Goal: Task Accomplishment & Management: Use online tool/utility

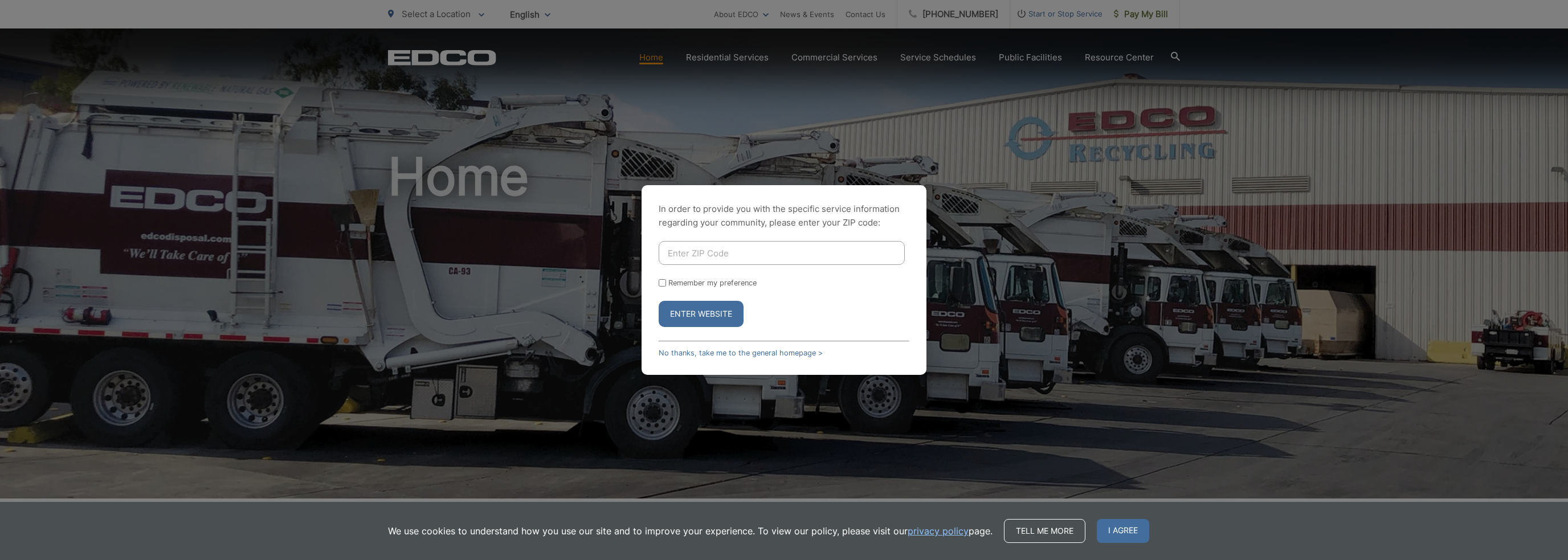
click at [728, 257] on input "Enter ZIP Code" at bounding box center [782, 253] width 246 height 24
type input "92064"
click at [665, 282] on input "Remember my preference" at bounding box center [662, 283] width 7 height 7
checkbox input "true"
click at [690, 313] on button "Enter Website" at bounding box center [701, 313] width 85 height 26
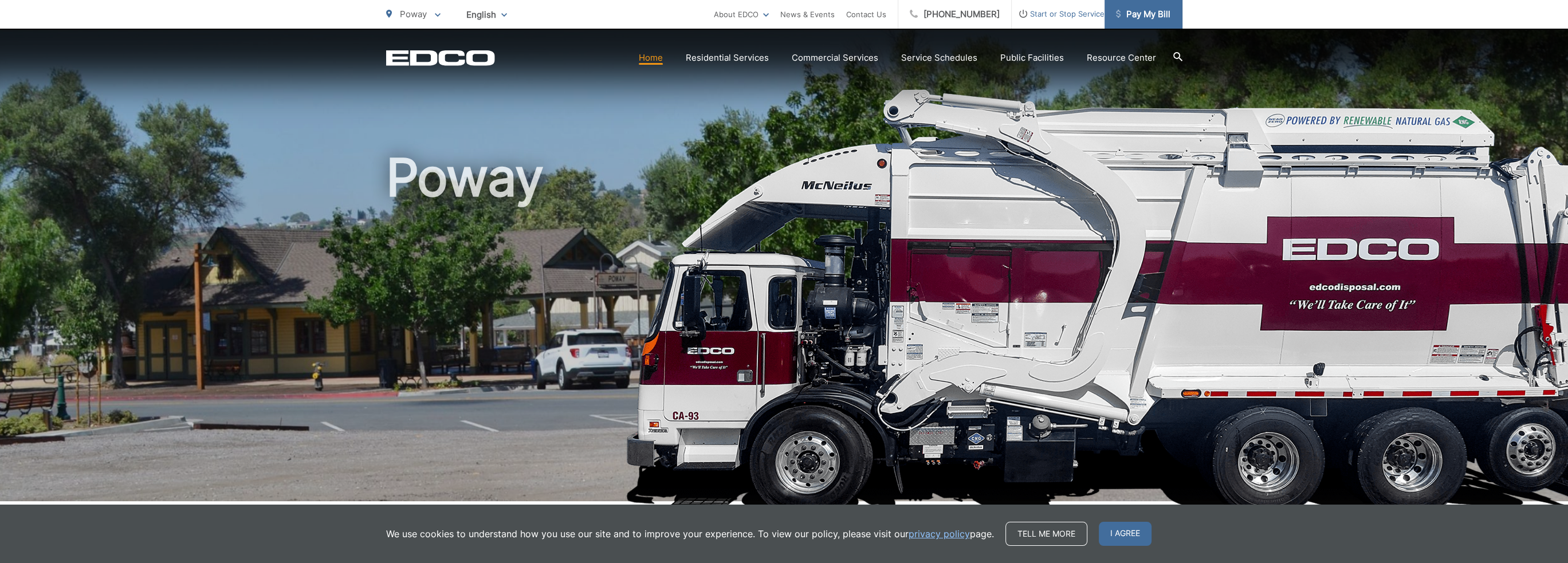
click at [1143, 14] on span "Pay My Bill" at bounding box center [1143, 14] width 54 height 13
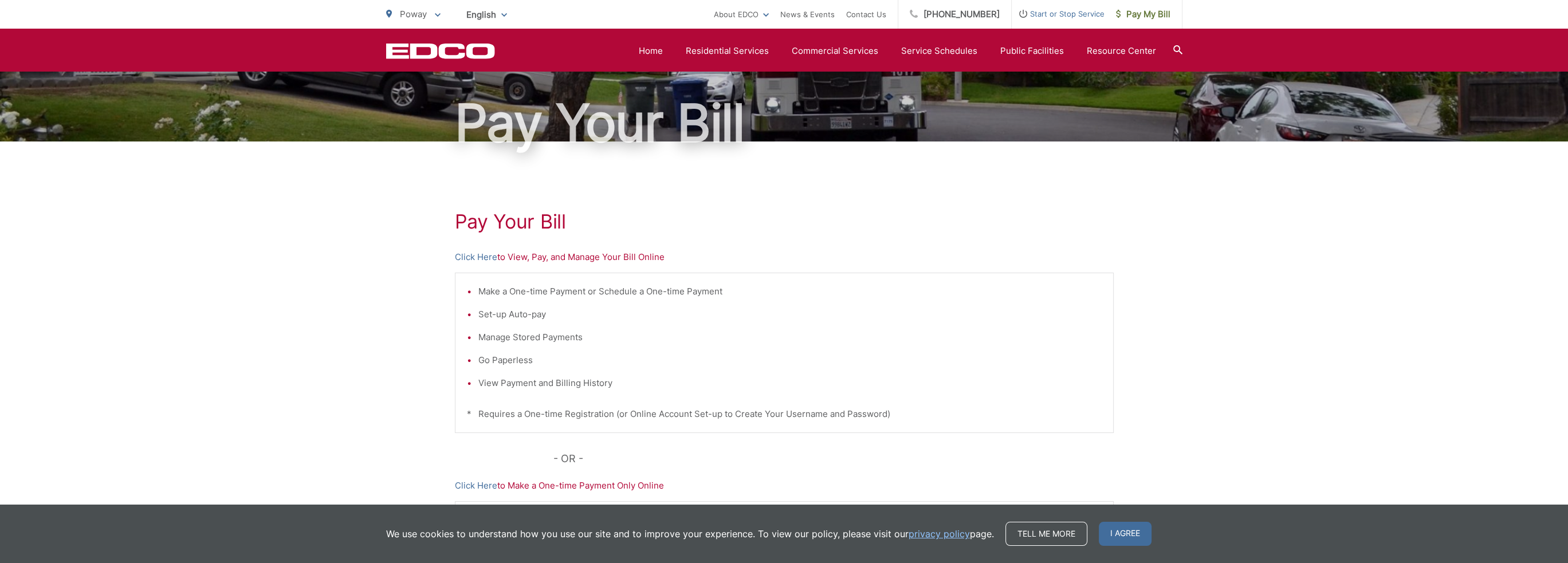
scroll to position [79, 0]
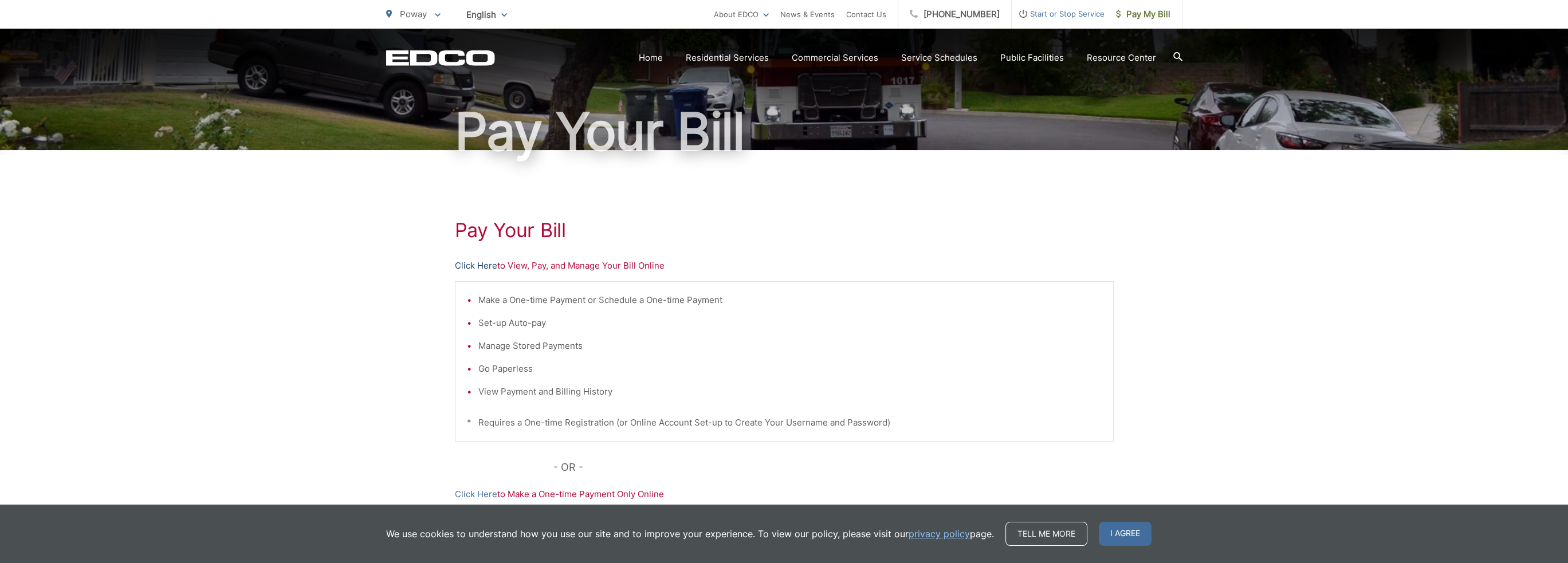
click at [472, 266] on link "Click Here" at bounding box center [476, 266] width 42 height 13
